Goal: Transaction & Acquisition: Obtain resource

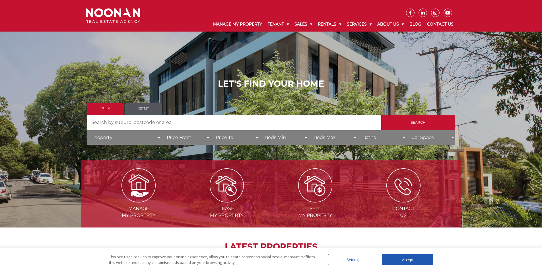
click at [143, 109] on link "Rent" at bounding box center [143, 109] width 37 height 12
click at [138, 120] on input "Search by Address" at bounding box center [234, 122] width 294 height 15
type input "penshurst"
click at [381, 115] on input "Search" at bounding box center [418, 122] width 74 height 15
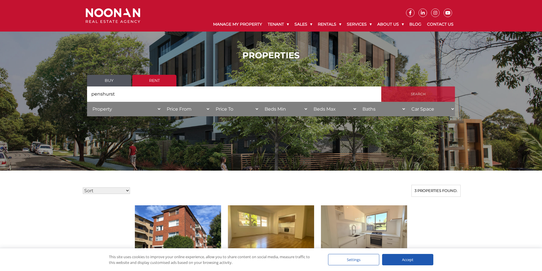
click at [426, 92] on input "Search" at bounding box center [418, 93] width 74 height 15
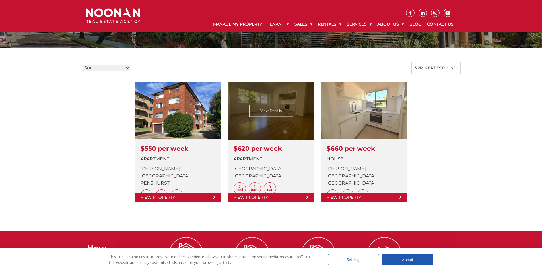
scroll to position [114, 0]
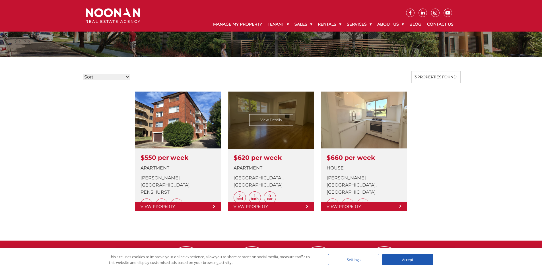
click at [277, 132] on link at bounding box center [271, 151] width 86 height 119
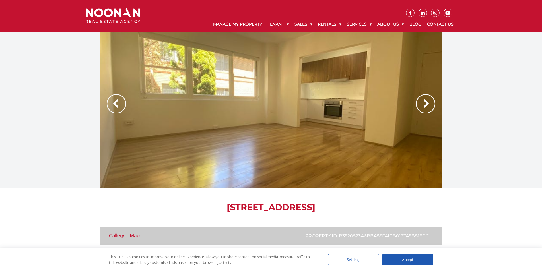
click at [280, 132] on div at bounding box center [270, 110] width 341 height 156
click at [425, 100] on img at bounding box center [425, 103] width 19 height 19
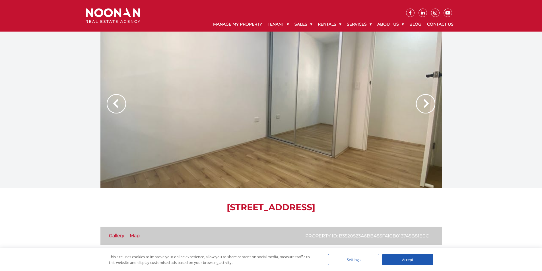
click at [425, 100] on img at bounding box center [425, 103] width 19 height 19
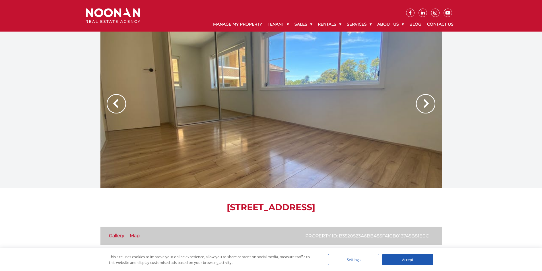
click at [425, 100] on img at bounding box center [425, 103] width 19 height 19
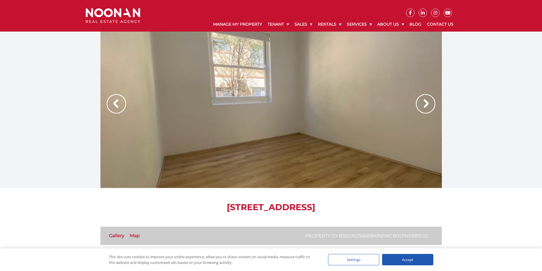
click at [425, 100] on img at bounding box center [425, 103] width 19 height 19
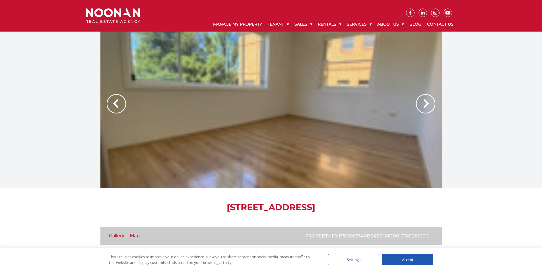
click at [362, 108] on div at bounding box center [270, 110] width 341 height 156
click at [421, 104] on img at bounding box center [425, 103] width 19 height 19
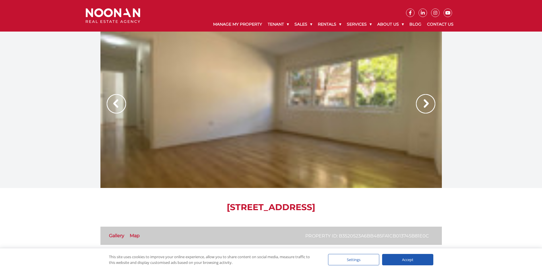
click at [420, 104] on img at bounding box center [425, 103] width 19 height 19
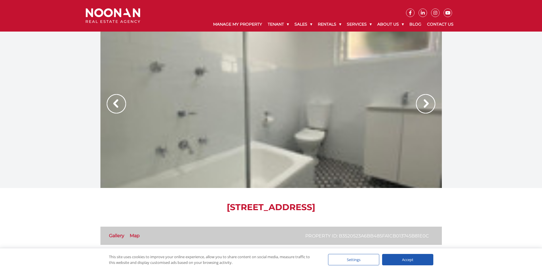
click at [420, 104] on img at bounding box center [425, 103] width 19 height 19
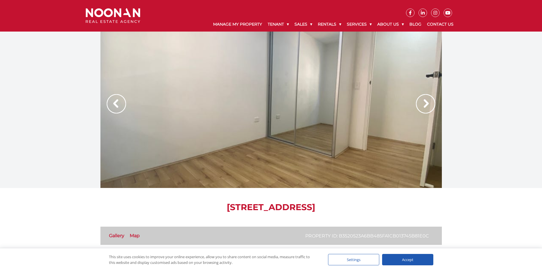
click at [114, 105] on img at bounding box center [116, 103] width 19 height 19
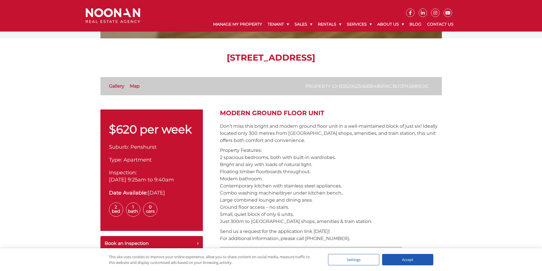
scroll to position [114, 0]
